Goal: Information Seeking & Learning: Compare options

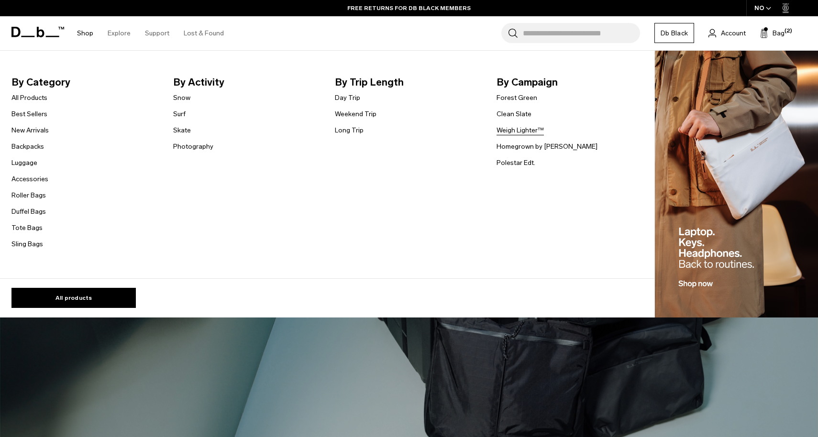
click at [522, 131] on link "Weigh Lighter™" at bounding box center [520, 130] width 47 height 10
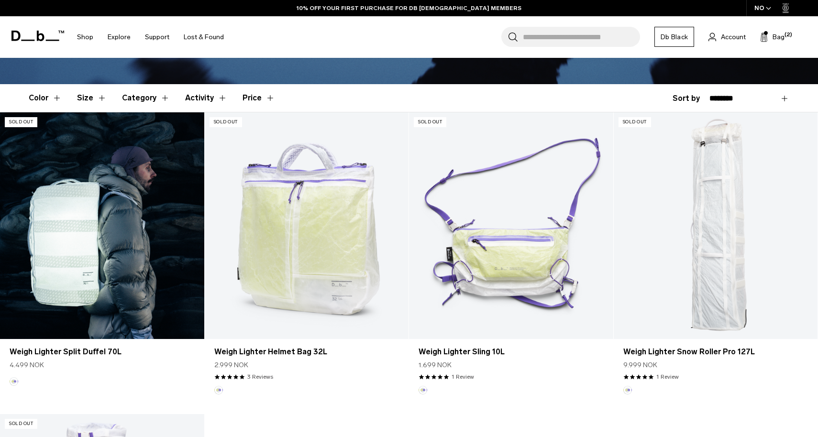
click at [158, 210] on link "Weigh Lighter Split Duffel 70L" at bounding box center [102, 225] width 204 height 227
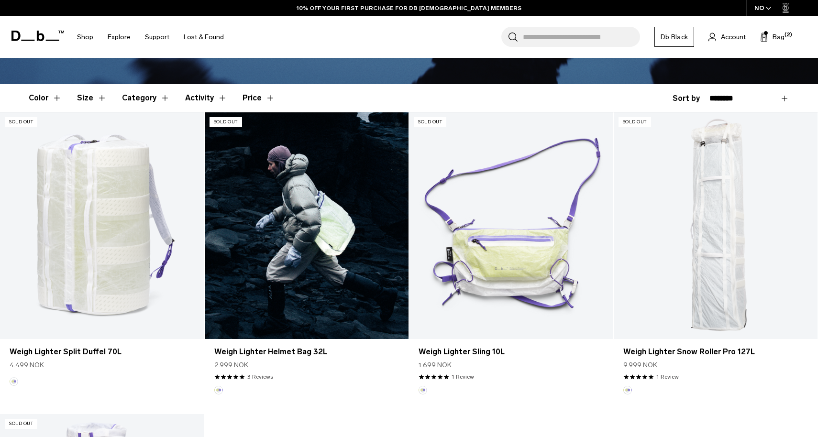
click at [346, 212] on link "Weigh Lighter Helmet Bag 32L" at bounding box center [307, 225] width 204 height 227
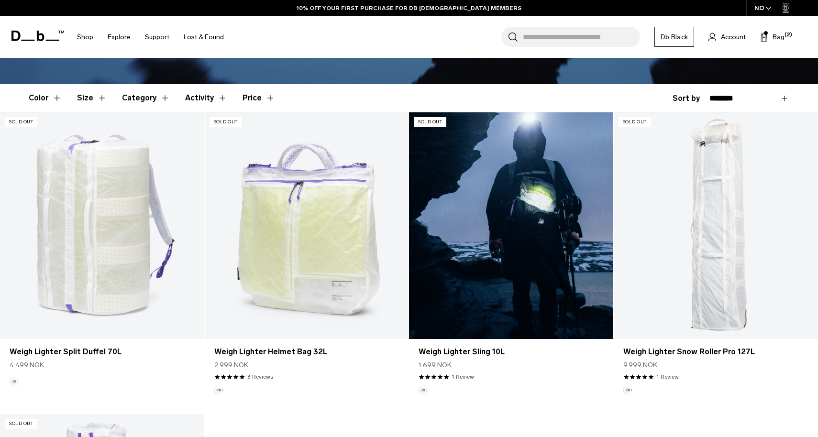
click at [484, 210] on link "Weigh Lighter Sling 10L" at bounding box center [511, 225] width 204 height 227
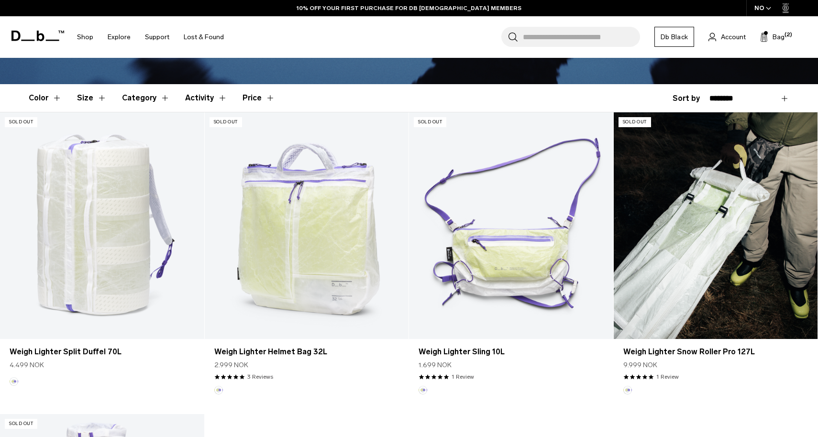
click at [666, 209] on link "Weigh Lighter Snow Roller Pro 127L" at bounding box center [716, 225] width 204 height 227
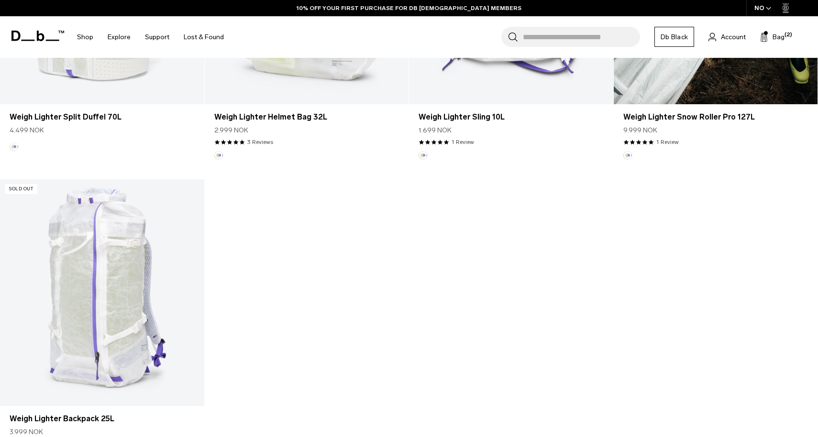
scroll to position [469, 0]
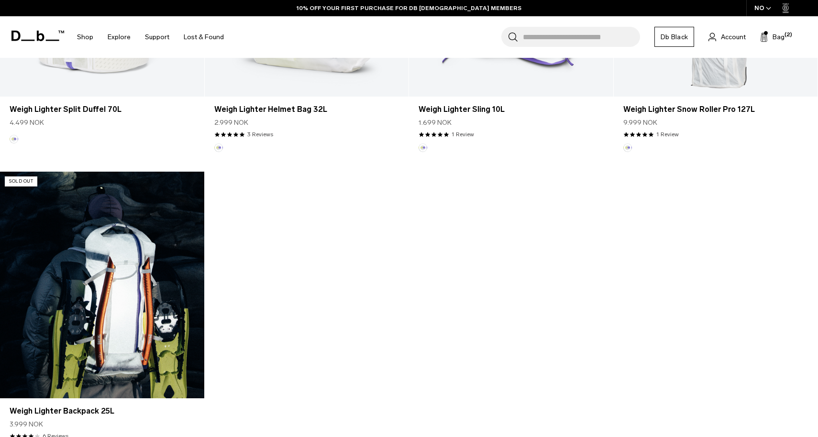
click at [168, 287] on link "Weigh Lighter Backpack 25L" at bounding box center [102, 285] width 204 height 227
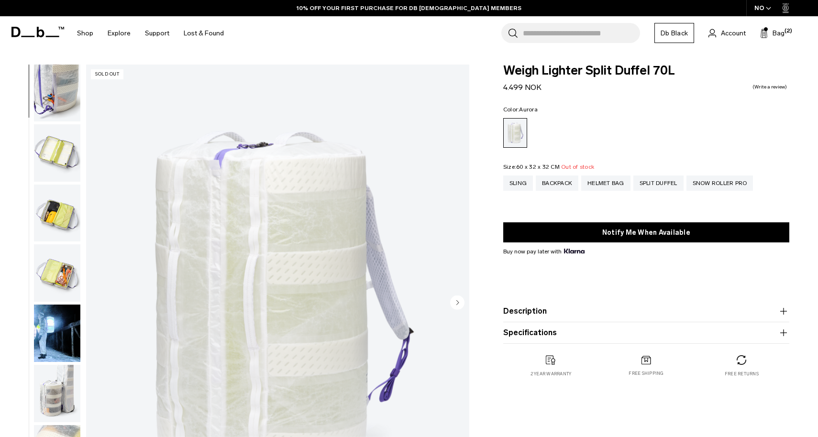
click at [47, 312] on img "button" at bounding box center [57, 333] width 46 height 57
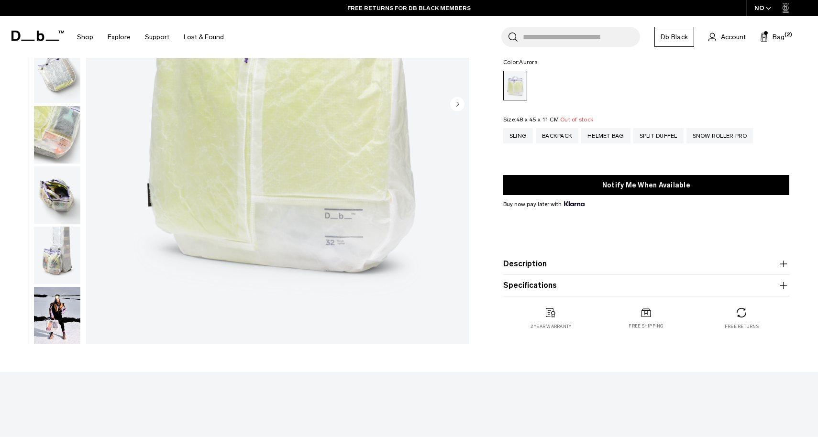
scroll to position [202, 0]
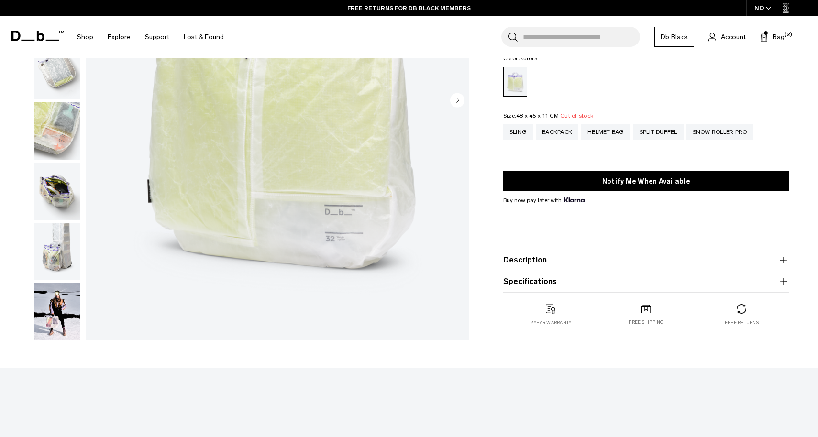
click at [59, 314] on img "button" at bounding box center [57, 311] width 46 height 57
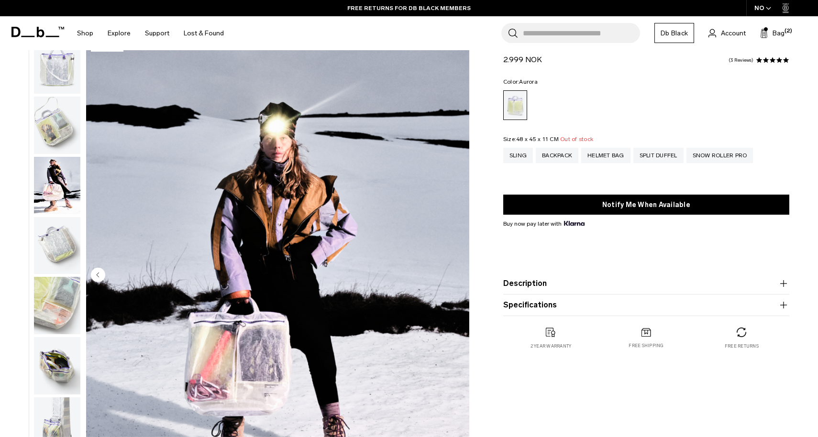
scroll to position [31, 0]
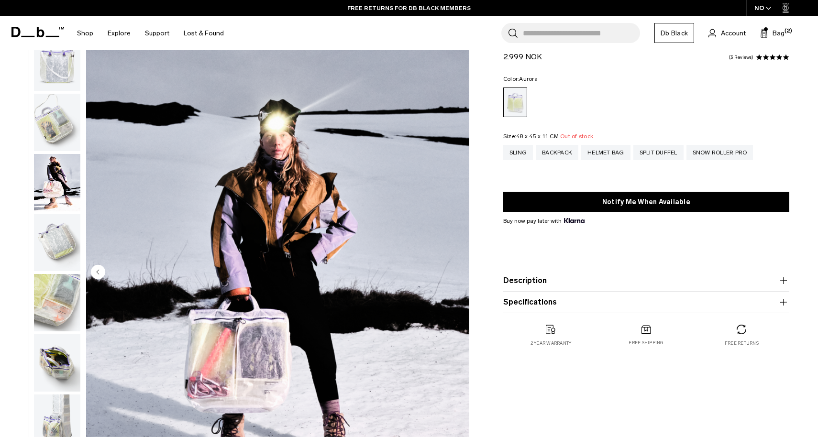
click at [52, 183] on img "button" at bounding box center [57, 182] width 46 height 57
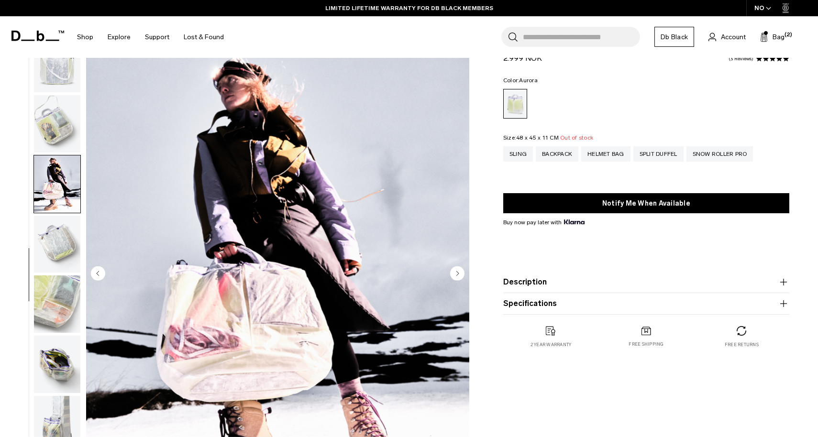
scroll to position [0, 0]
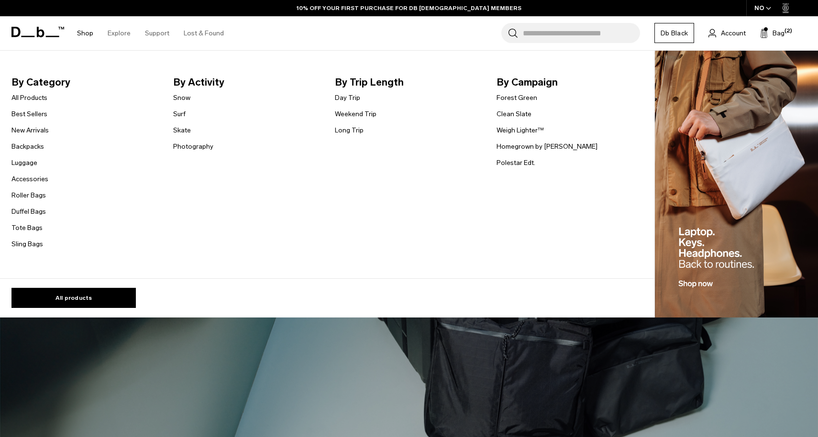
click at [530, 137] on ul "Forest Green Clean Slate Weigh Lighter™ Homegrown by [PERSON_NAME] Polestar Edt." at bounding box center [547, 130] width 101 height 77
click at [530, 132] on link "Weigh Lighter™" at bounding box center [520, 130] width 47 height 10
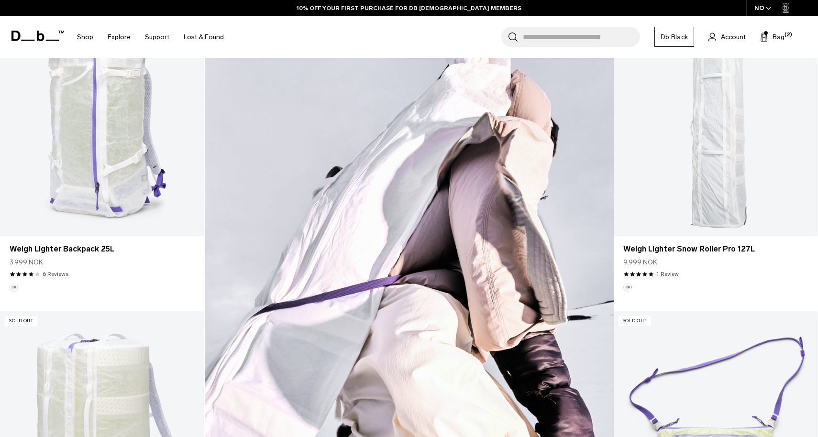
scroll to position [299, 0]
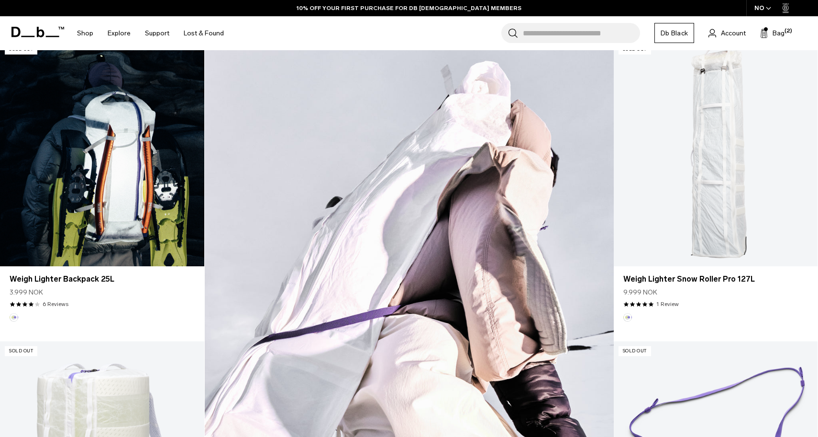
click at [161, 236] on link "Weigh Lighter Backpack 25L" at bounding box center [102, 153] width 204 height 227
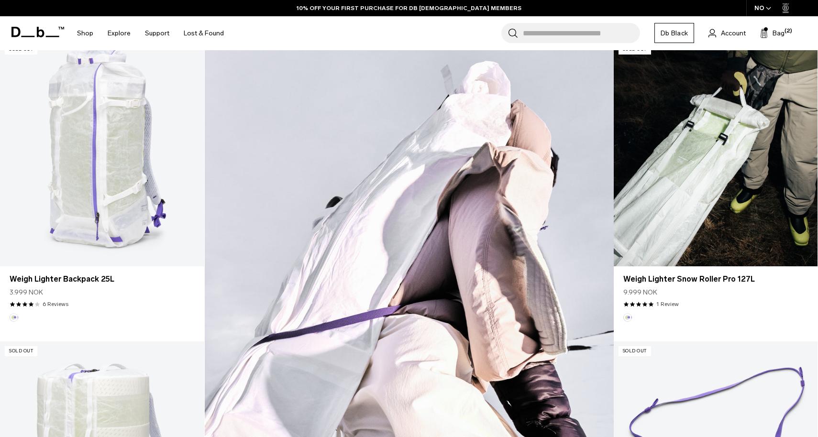
click at [696, 178] on link "Weigh Lighter Snow Roller Pro 127L" at bounding box center [716, 153] width 204 height 227
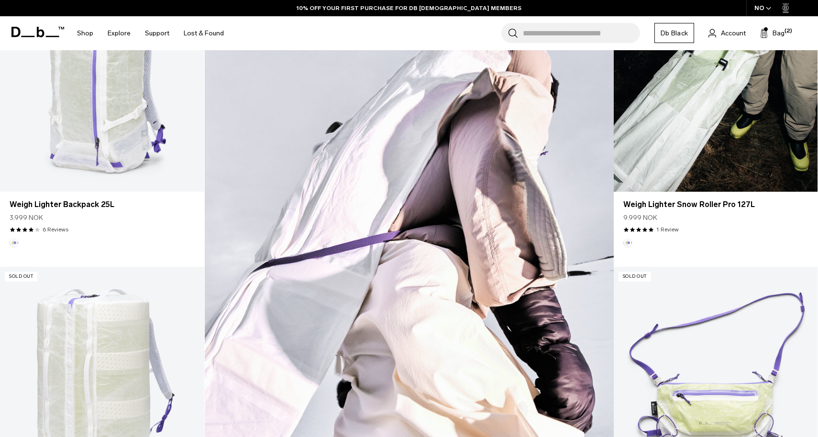
scroll to position [388, 0]
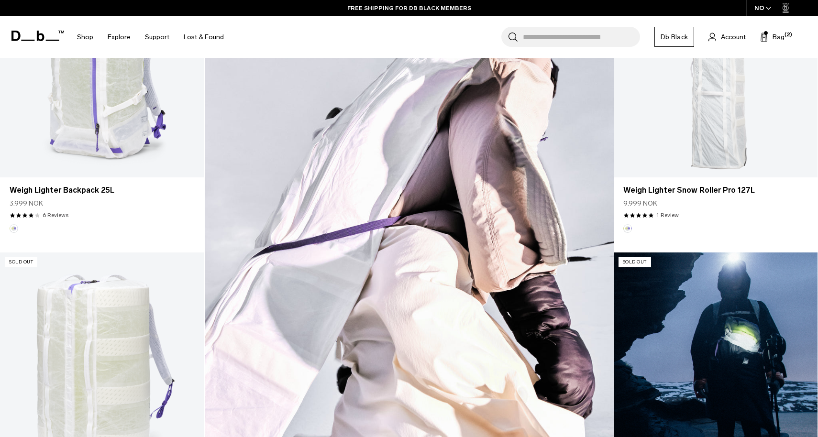
click at [709, 294] on link "Weigh Lighter Sling 10L" at bounding box center [716, 366] width 204 height 227
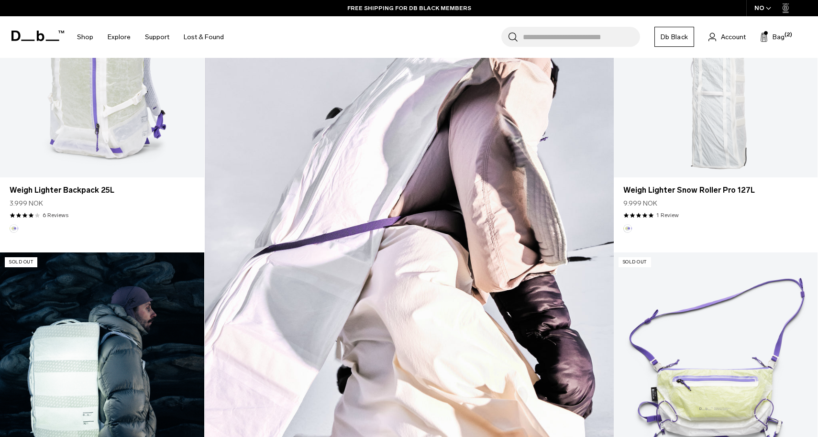
click at [163, 344] on link "Weigh Lighter Split Duffel 70L" at bounding box center [102, 366] width 204 height 227
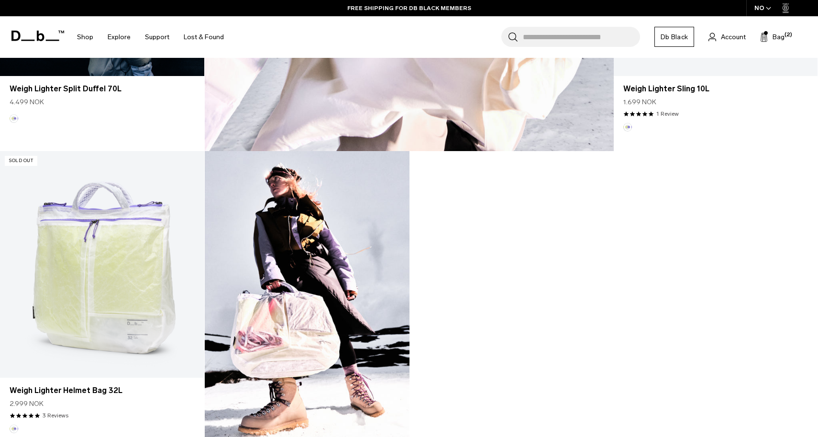
scroll to position [892, 0]
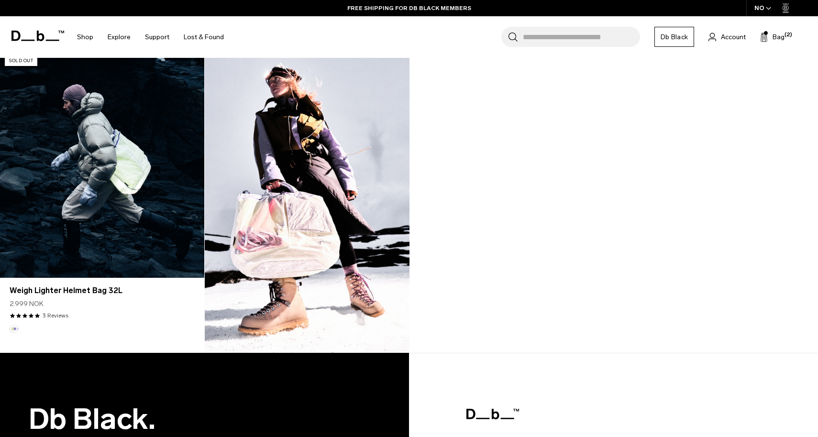
click at [135, 274] on link "Weigh Lighter Helmet Bag 32L" at bounding box center [102, 164] width 204 height 227
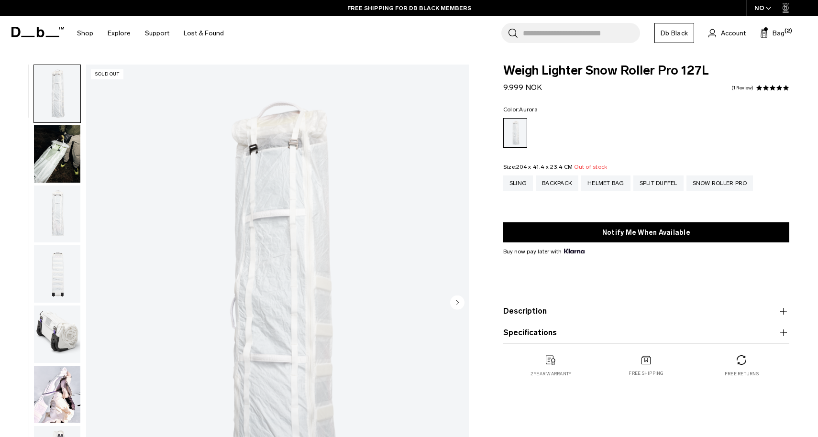
scroll to position [1, 0]
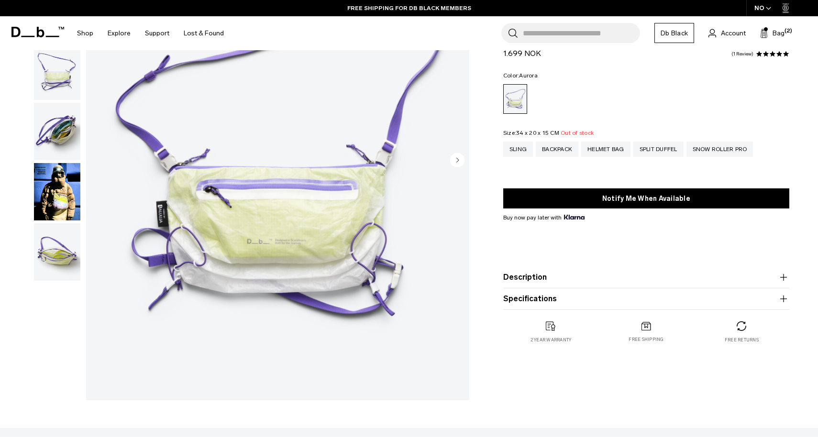
scroll to position [176, 0]
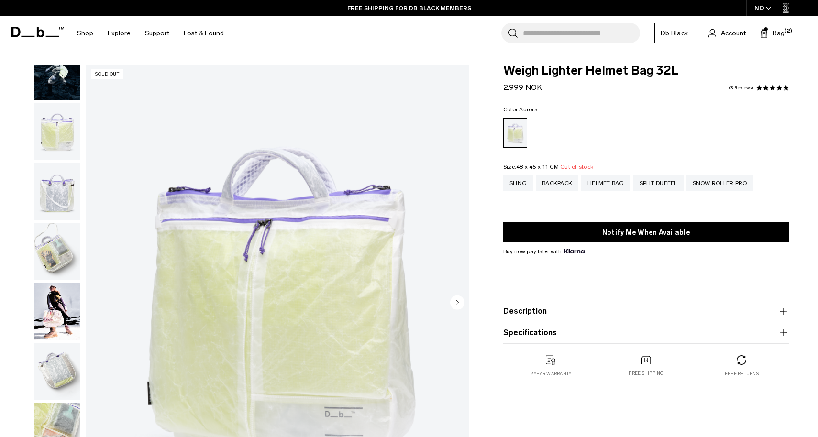
scroll to position [122, 0]
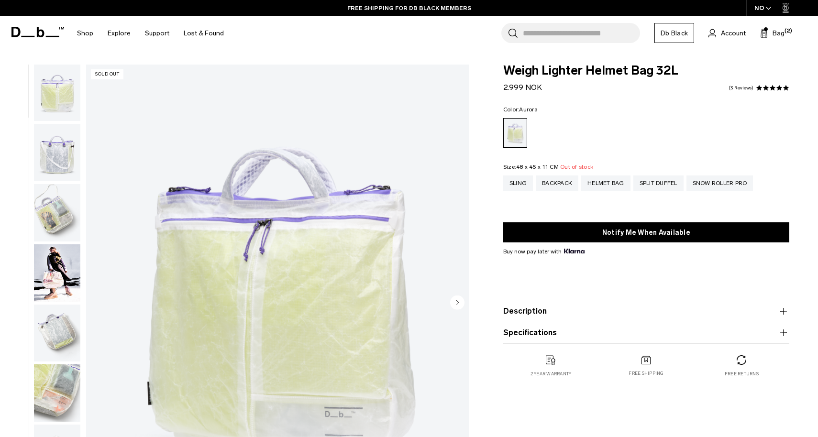
click at [25, 25] on span at bounding box center [37, 32] width 53 height 36
click at [26, 30] on icon at bounding box center [37, 32] width 53 height 11
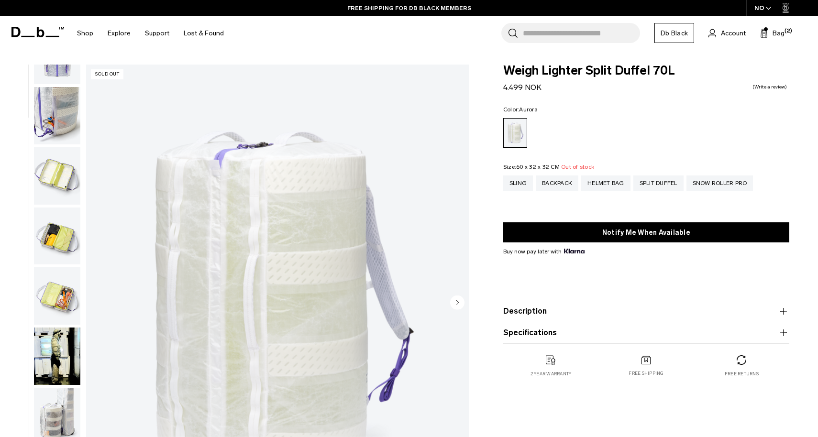
scroll to position [242, 0]
